Goal: Complete application form

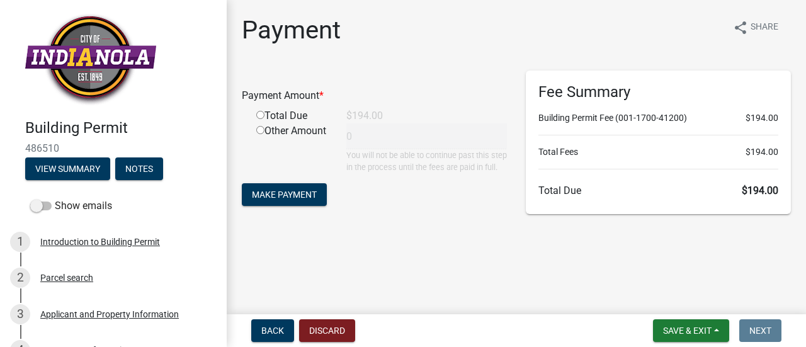
click at [258, 113] on input "radio" at bounding box center [260, 115] width 8 height 8
radio input "true"
type input "194"
click at [290, 200] on span "Make Payment" at bounding box center [284, 194] width 65 height 10
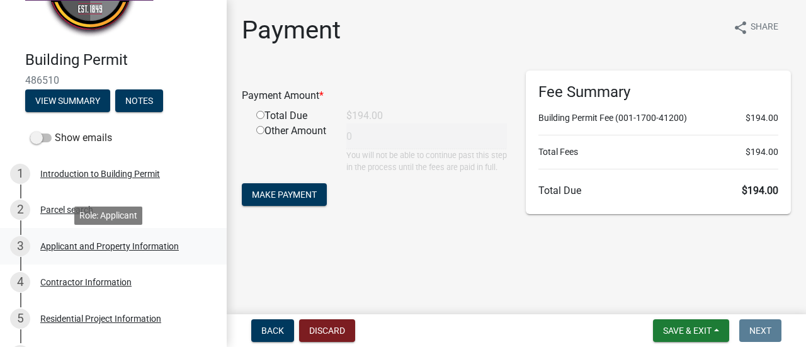
scroll to position [84, 0]
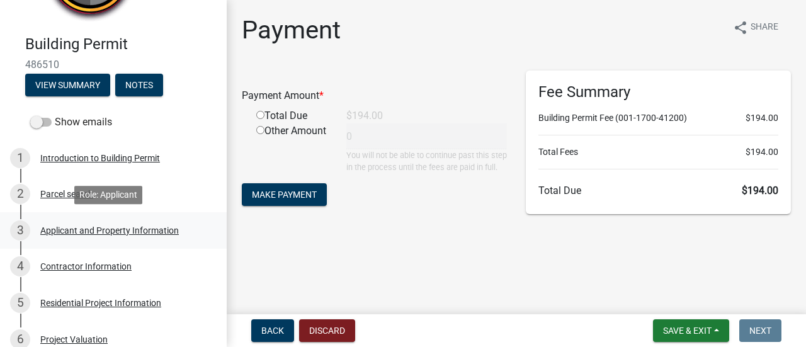
click at [108, 231] on div "Applicant and Property Information" at bounding box center [109, 230] width 138 height 9
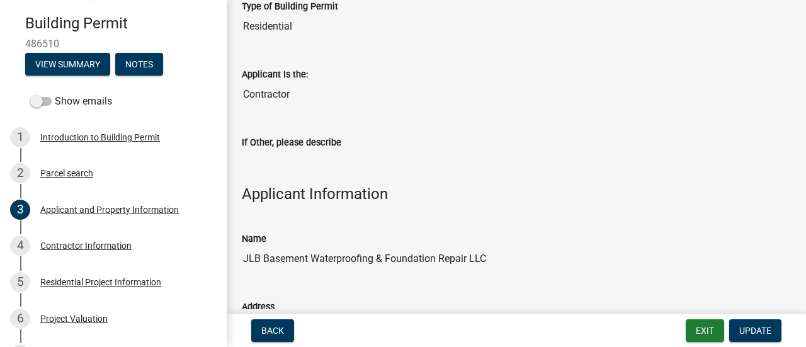
scroll to position [104, 0]
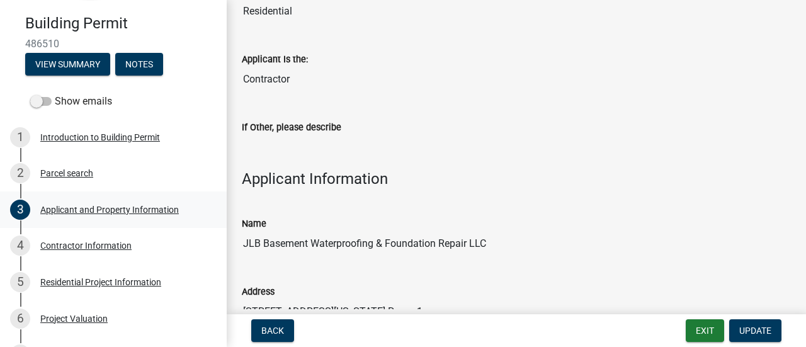
click at [121, 208] on div "Applicant and Property Information" at bounding box center [109, 209] width 138 height 9
click at [123, 244] on div "Contractor Information" at bounding box center [85, 245] width 91 height 9
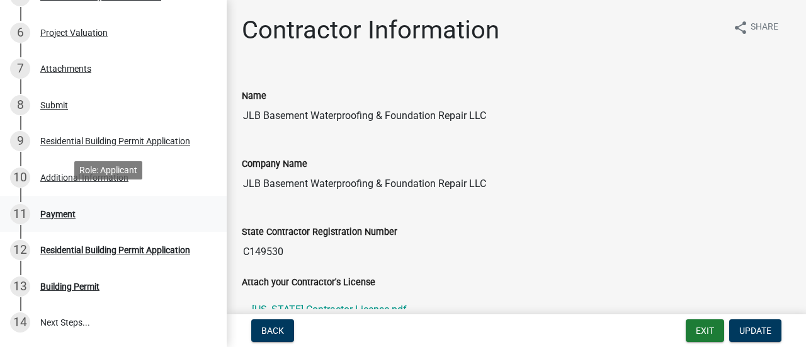
scroll to position [398, 0]
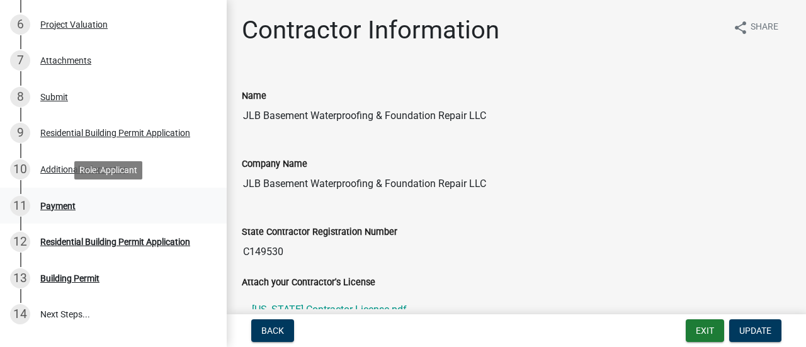
click at [64, 206] on div "Payment" at bounding box center [57, 205] width 35 height 9
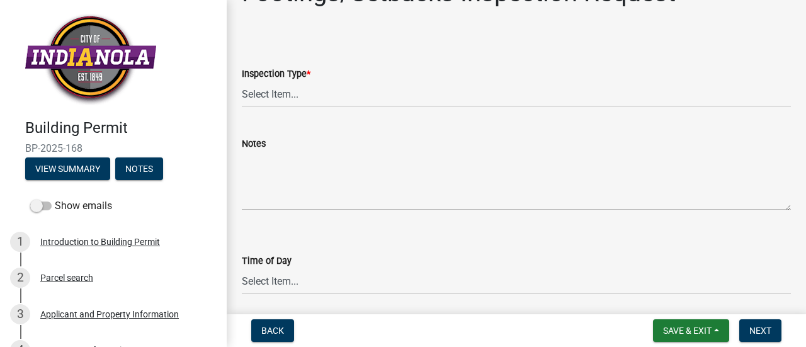
scroll to position [42, 0]
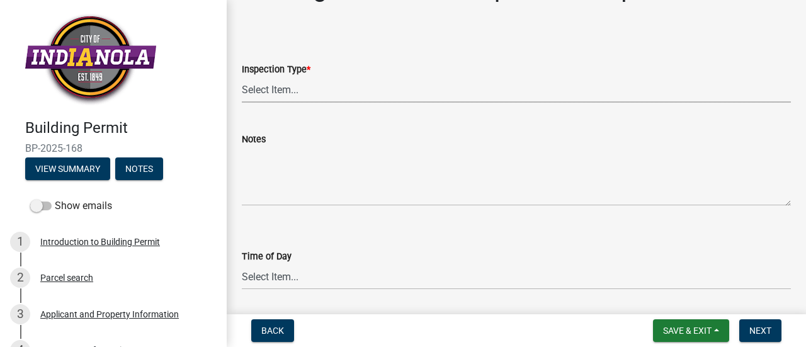
click at [291, 90] on select "Select Item... Footings/Setbacks" at bounding box center [516, 90] width 549 height 26
click at [242, 77] on select "Select Item... Footings/Setbacks" at bounding box center [516, 90] width 549 height 26
select select "31d1f77b-2535-448a-860d-f15fb204707d"
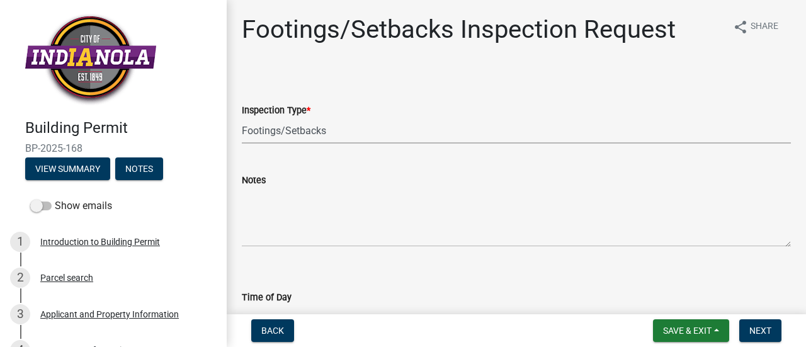
scroll to position [0, 0]
